Goal: Information Seeking & Learning: Learn about a topic

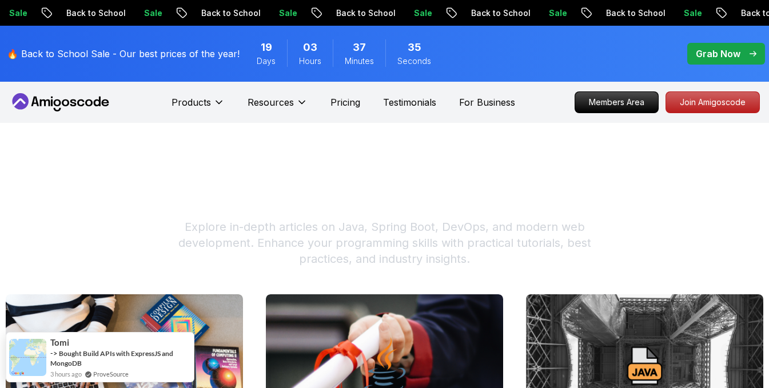
click at [71, 102] on icon at bounding box center [73, 103] width 6 height 7
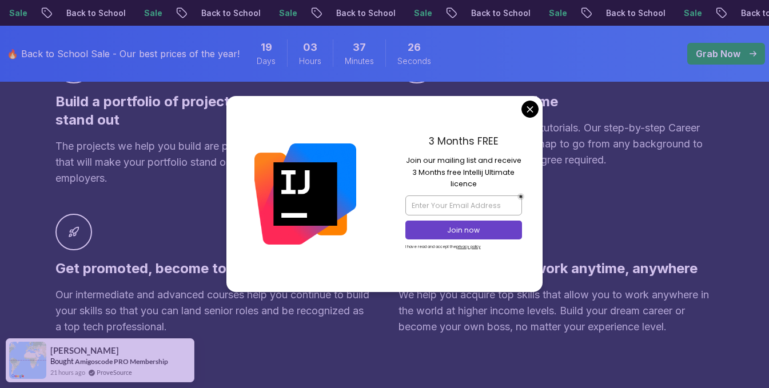
scroll to position [1029, 0]
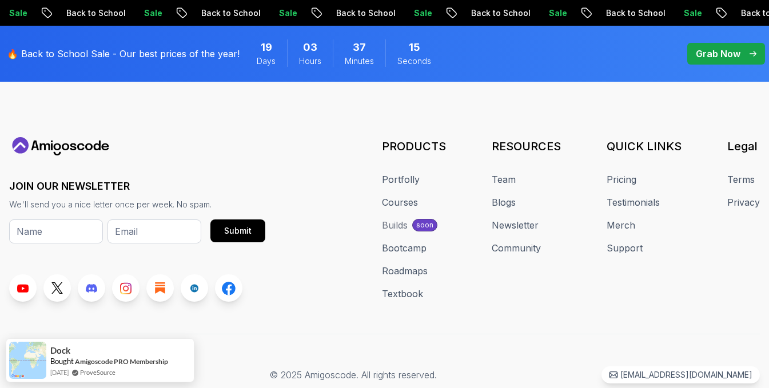
scroll to position [4486, 0]
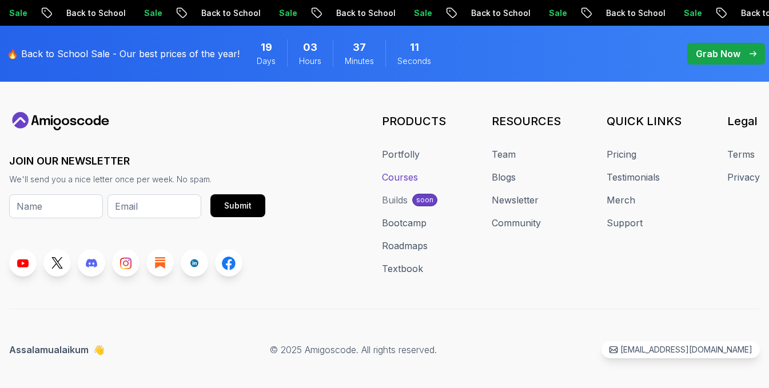
click at [400, 170] on link "Courses" at bounding box center [400, 177] width 36 height 14
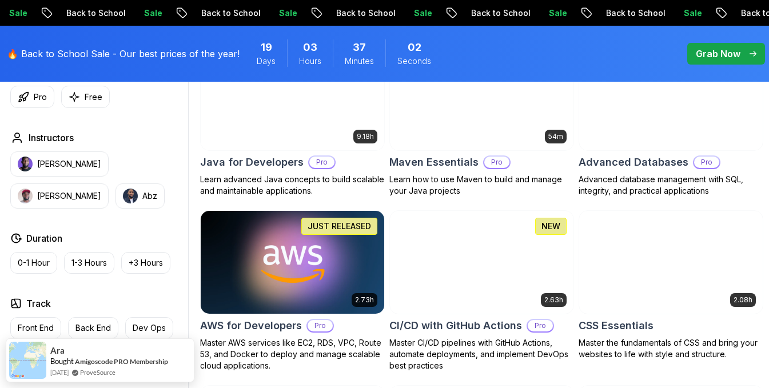
scroll to position [801, 0]
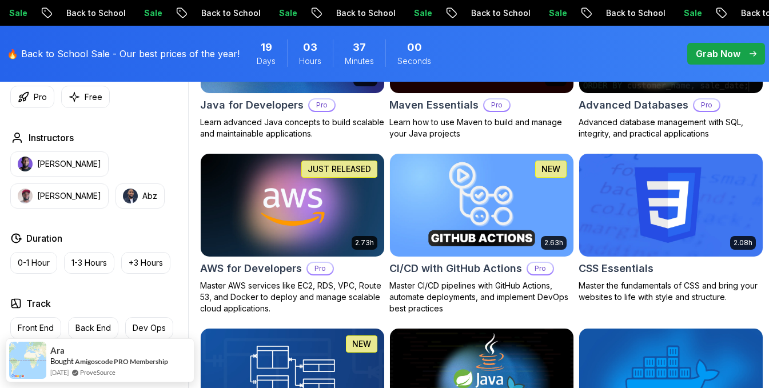
click at [430, 225] on img at bounding box center [481, 206] width 193 height 108
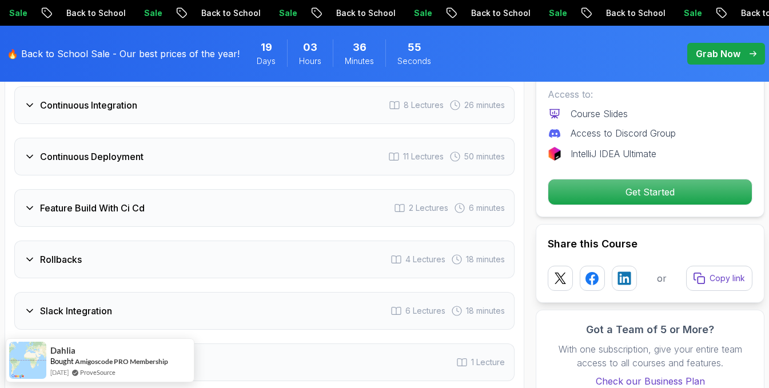
scroll to position [2345, 0]
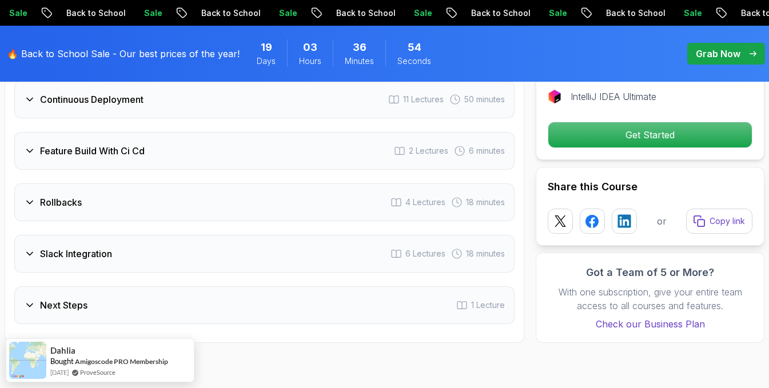
click at [249, 157] on div "Feature Build With Ci Cd 2 Lectures 6 minutes" at bounding box center [264, 151] width 500 height 38
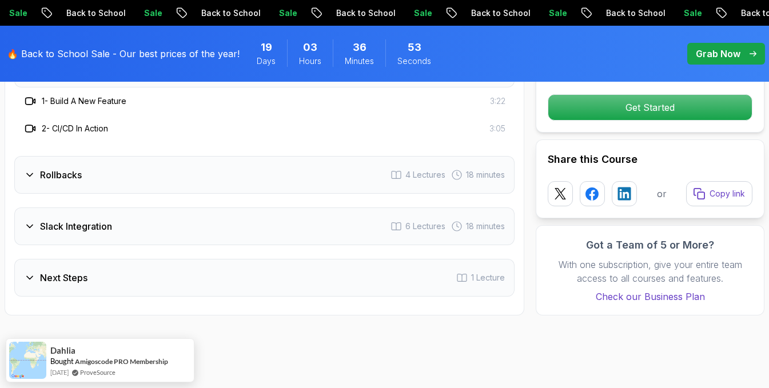
scroll to position [2262, 0]
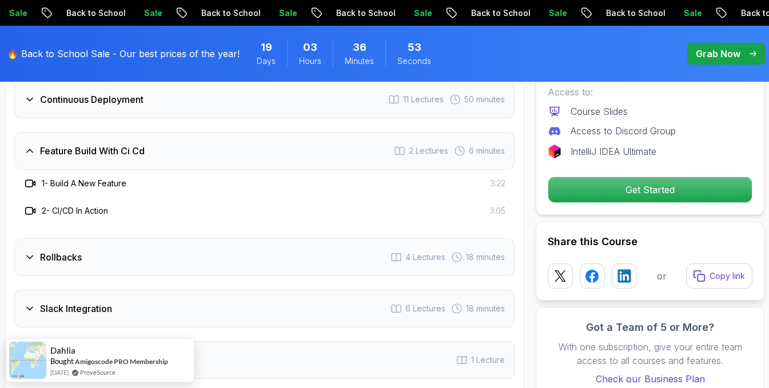
click at [249, 157] on div "Feature Build With Ci Cd 2 Lectures 6 minutes" at bounding box center [264, 151] width 500 height 38
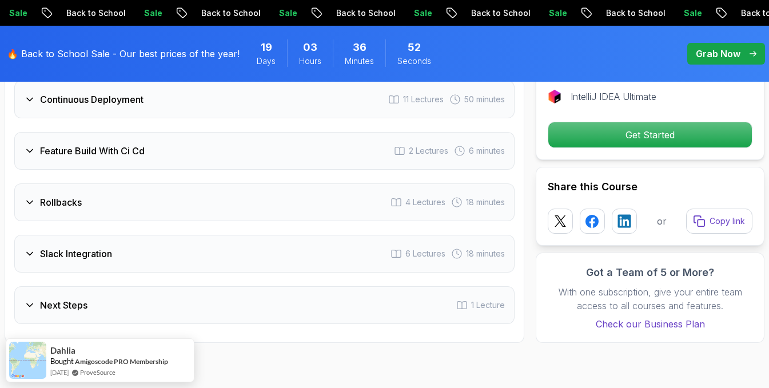
scroll to position [2205, 0]
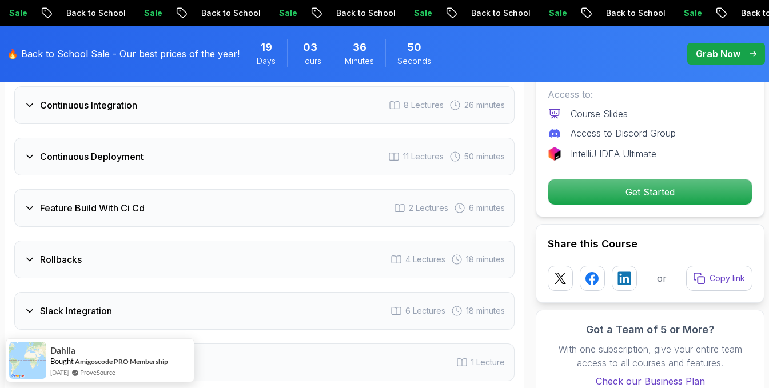
click at [202, 161] on div "Continuous Deployment 11 Lectures 50 minutes" at bounding box center [264, 157] width 500 height 38
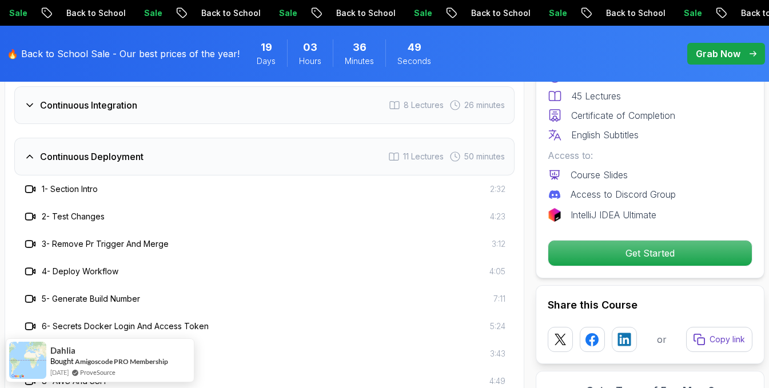
click at [229, 157] on div "Continuous Deployment 11 Lectures 50 minutes" at bounding box center [264, 157] width 500 height 38
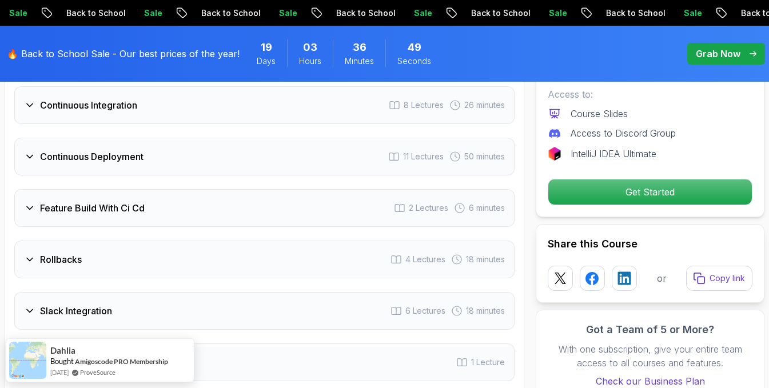
scroll to position [2262, 0]
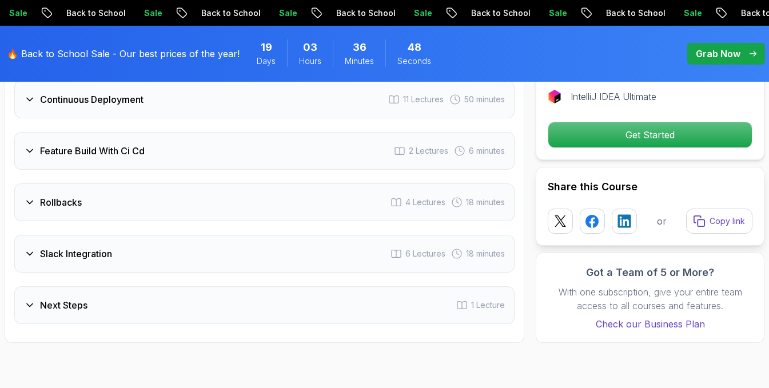
click at [229, 192] on div "Rollbacks 4 Lectures 18 minutes" at bounding box center [264, 203] width 500 height 38
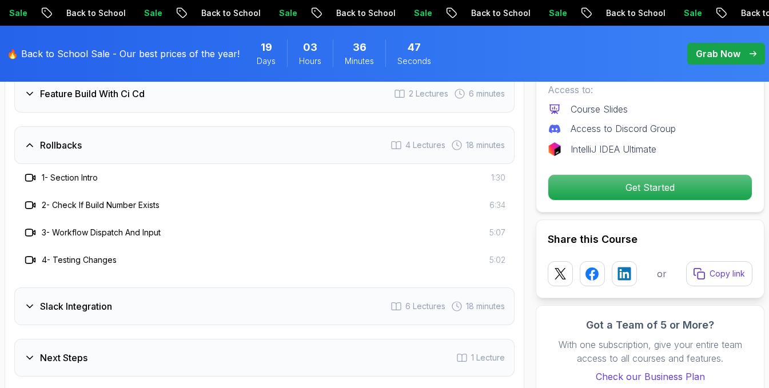
scroll to position [2377, 0]
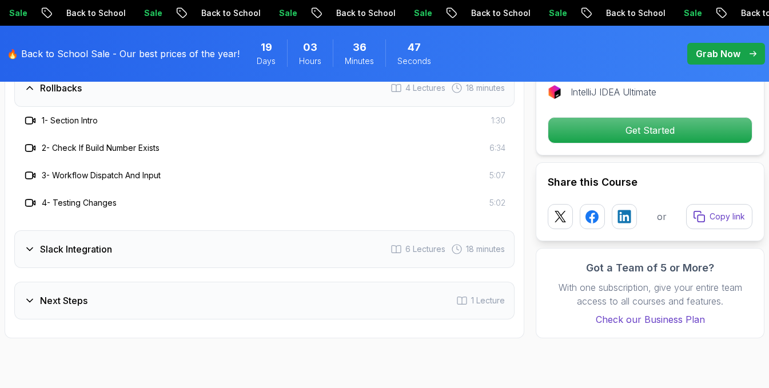
click at [219, 244] on div "Slack Integration 6 Lectures 18 minutes" at bounding box center [264, 249] width 500 height 38
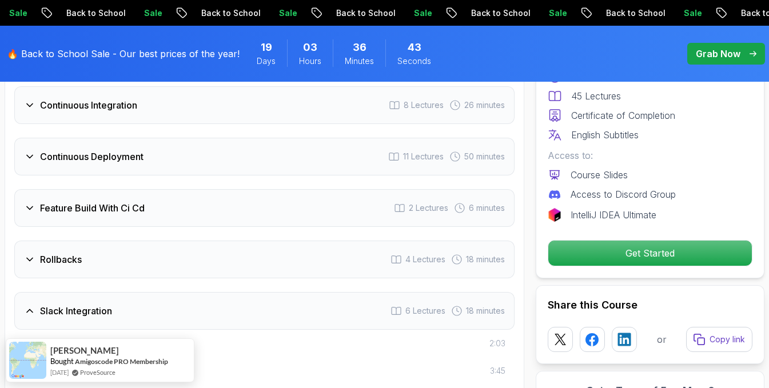
scroll to position [1976, 0]
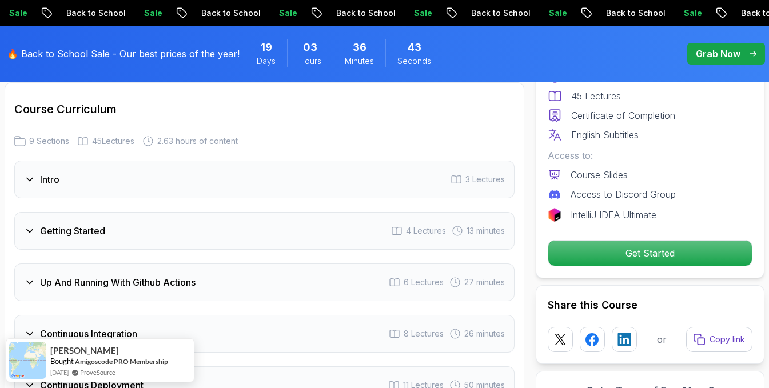
click at [207, 238] on div "Getting Started 4 Lectures 13 minutes" at bounding box center [264, 231] width 500 height 38
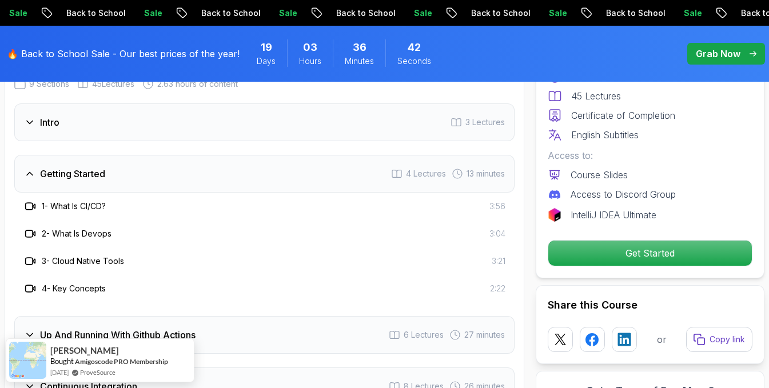
scroll to position [2148, 0]
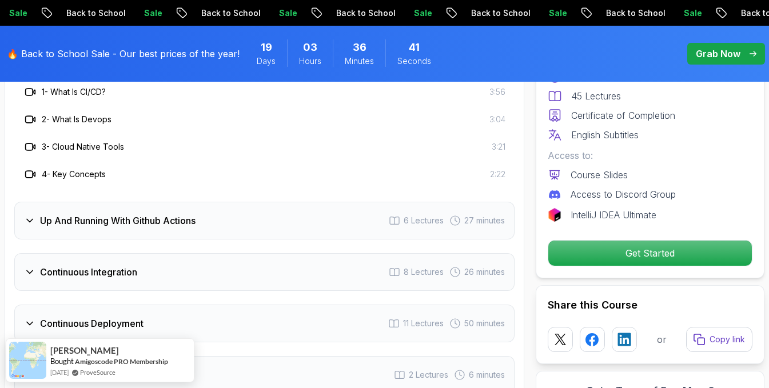
click at [210, 221] on div "Up And Running With Github Actions 6 Lectures 27 minutes" at bounding box center [264, 221] width 500 height 38
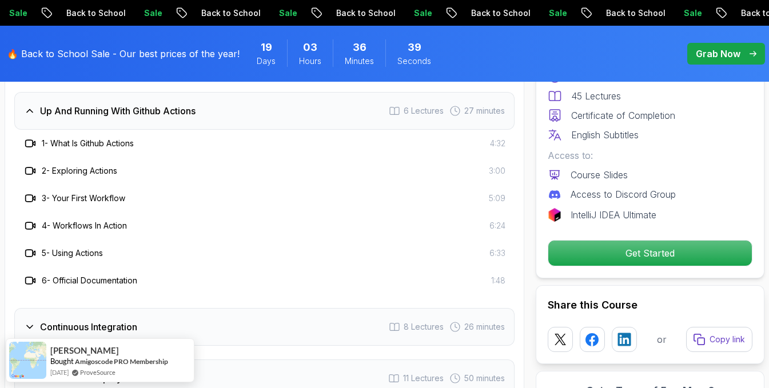
click at [200, 310] on div "Continuous Integration 8 Lectures 26 minutes" at bounding box center [264, 327] width 500 height 38
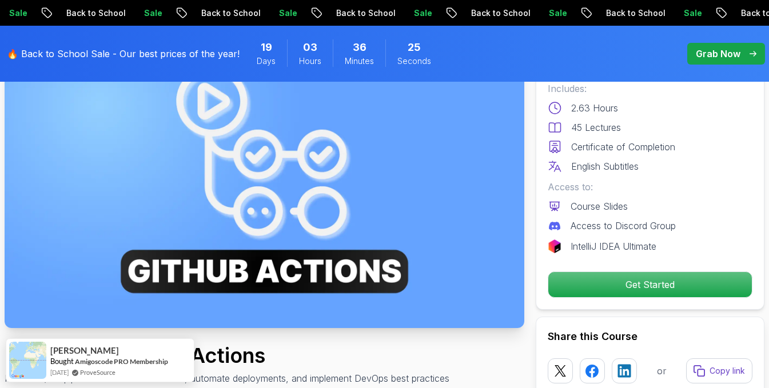
scroll to position [286, 0]
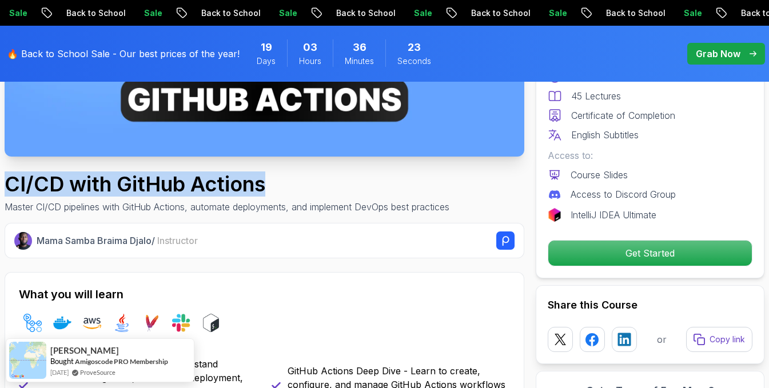
drag, startPoint x: 284, startPoint y: 182, endPoint x: 10, endPoint y: 187, distance: 274.6
click at [10, 187] on h1 "CI/CD with GitHub Actions" at bounding box center [227, 184] width 445 height 23
copy h1 "CI/CD with GitHub Actions"
